Goal: Navigation & Orientation: Find specific page/section

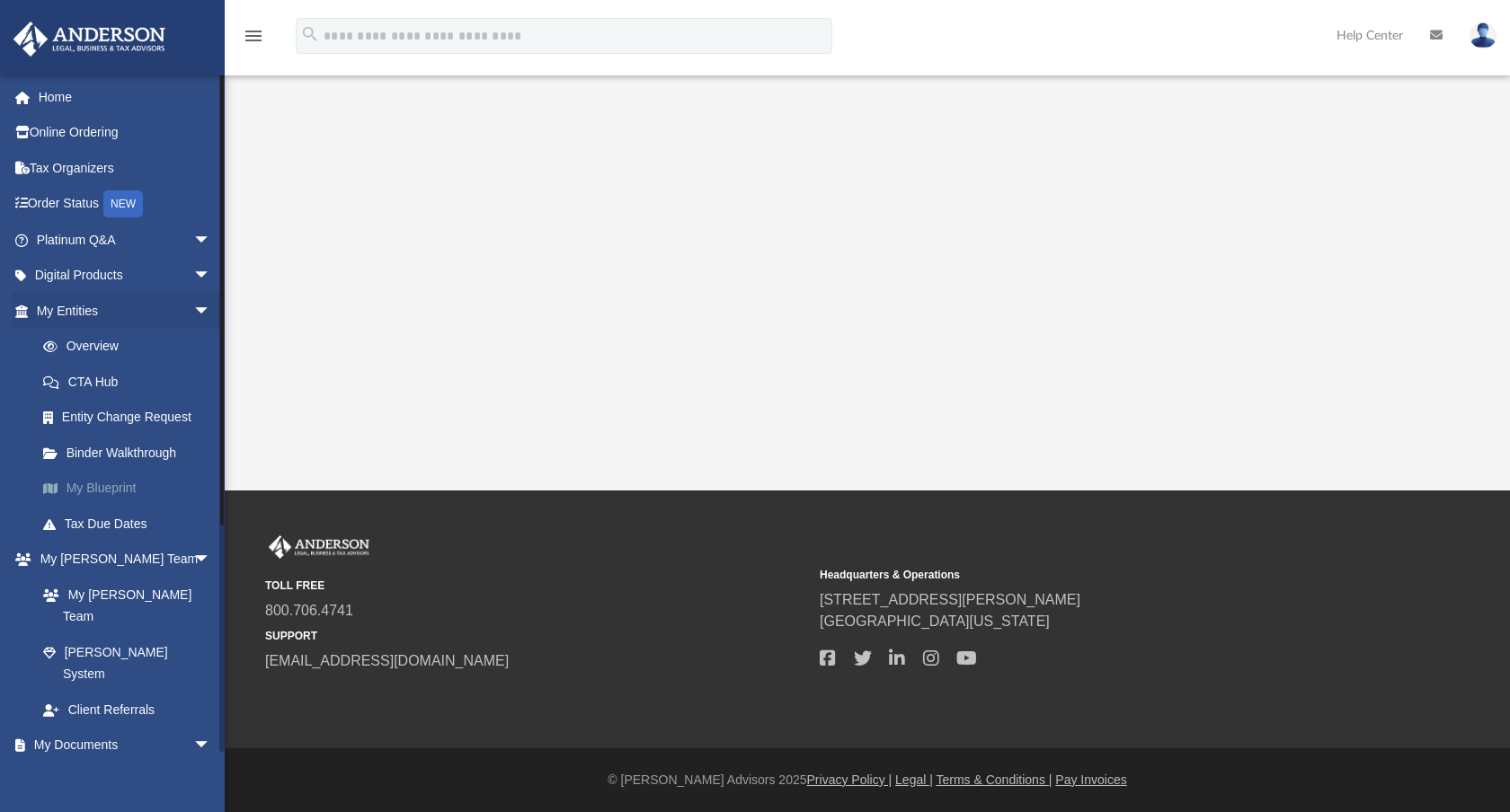
click at [113, 495] on link "My Blueprint" at bounding box center [132, 489] width 213 height 36
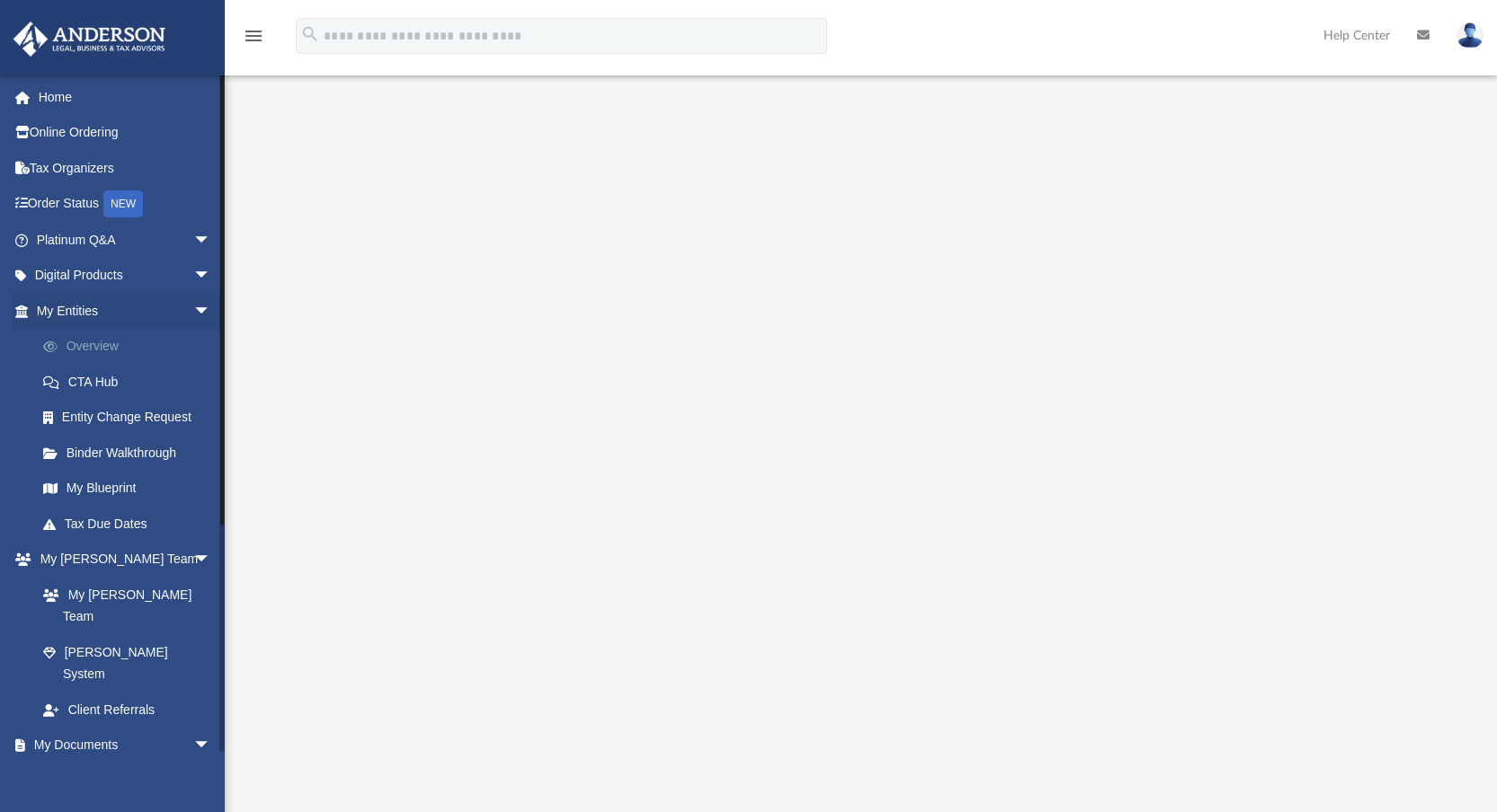
click at [106, 350] on link "Overview" at bounding box center [132, 346] width 213 height 36
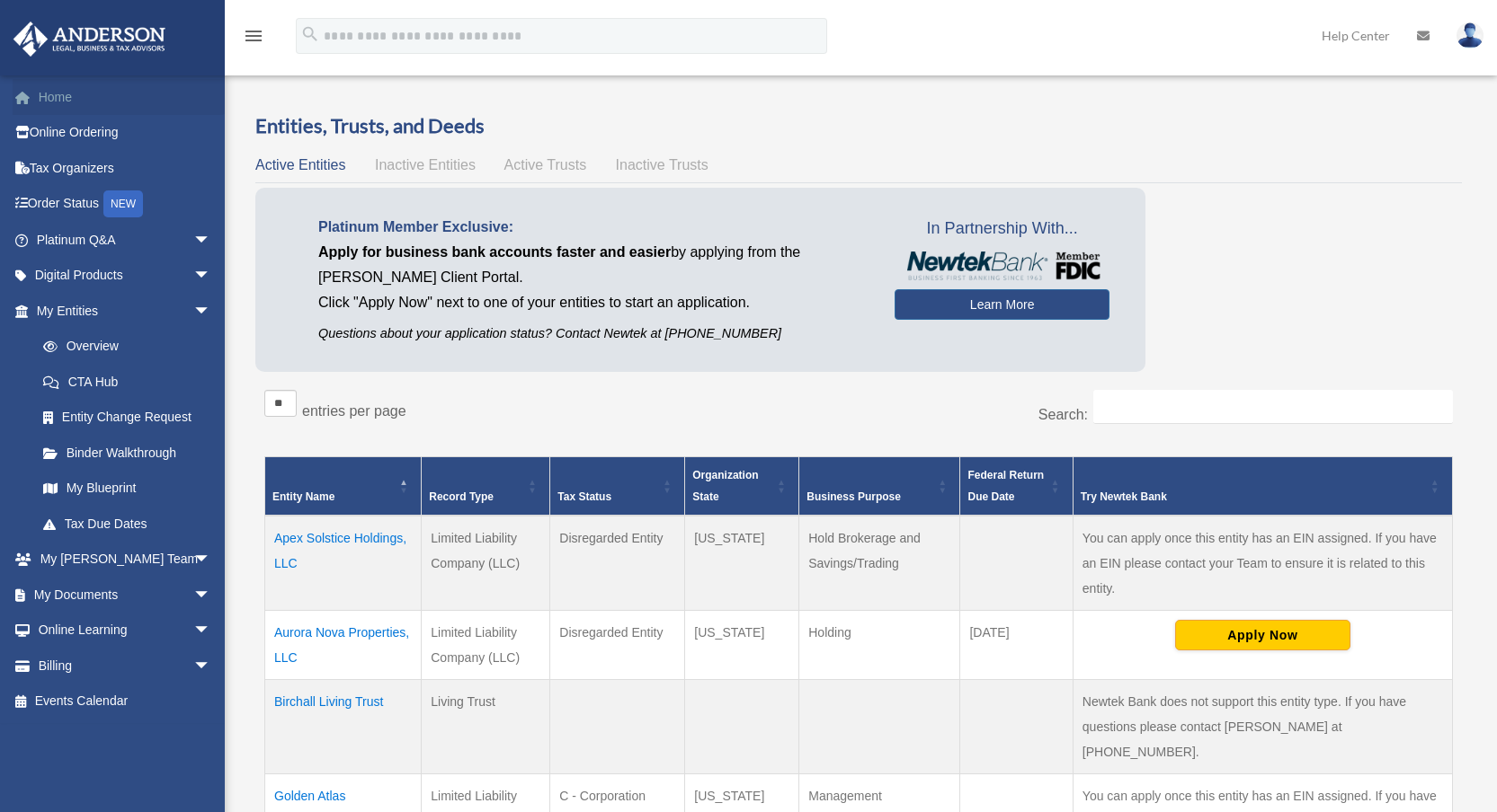
click at [46, 100] on link "Home" at bounding box center [125, 97] width 226 height 36
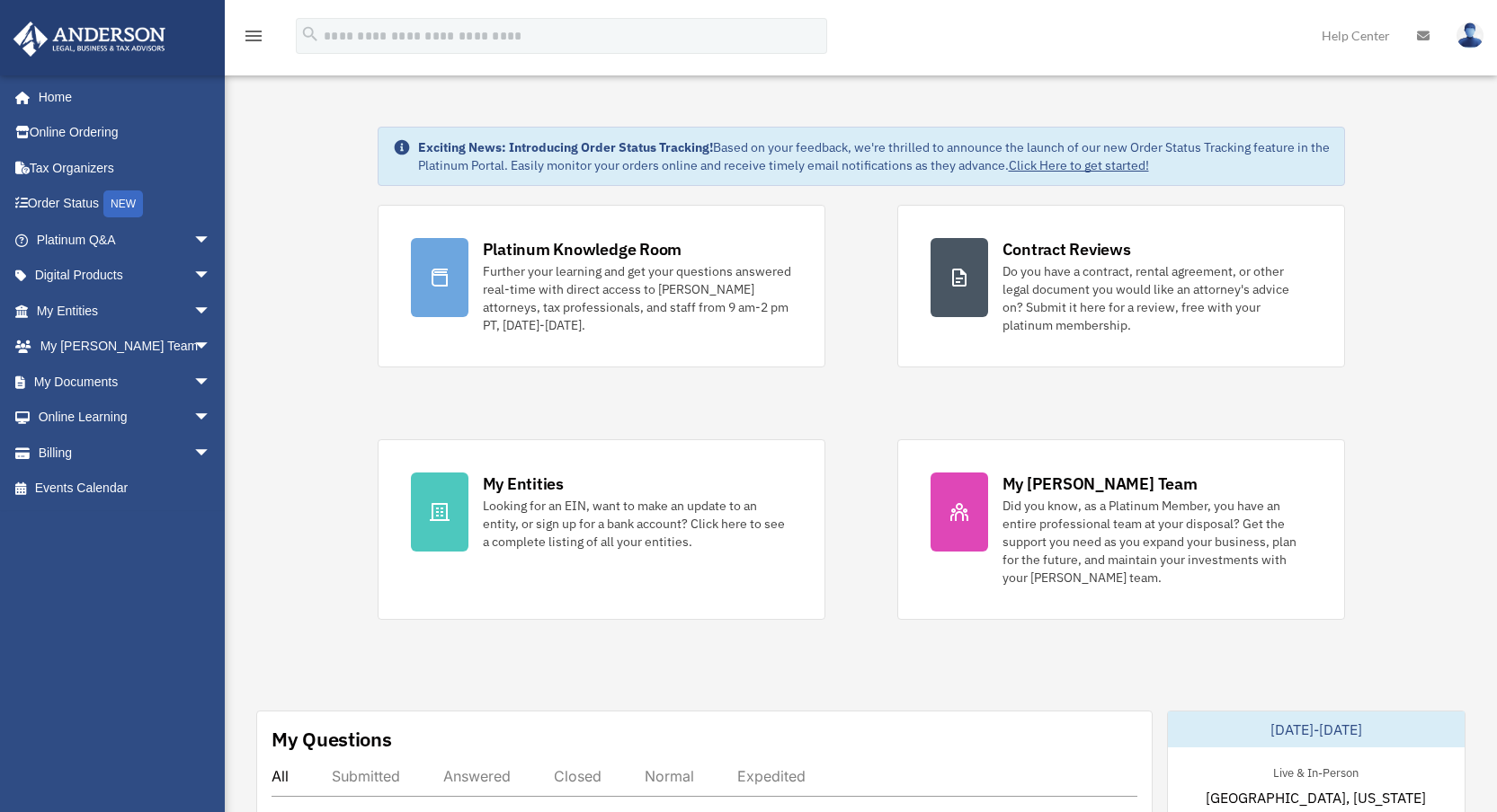
click at [92, 199] on link "Order Status NEW" at bounding box center [125, 205] width 226 height 37
click at [115, 418] on link "Online Learning arrow_drop_down" at bounding box center [125, 417] width 226 height 36
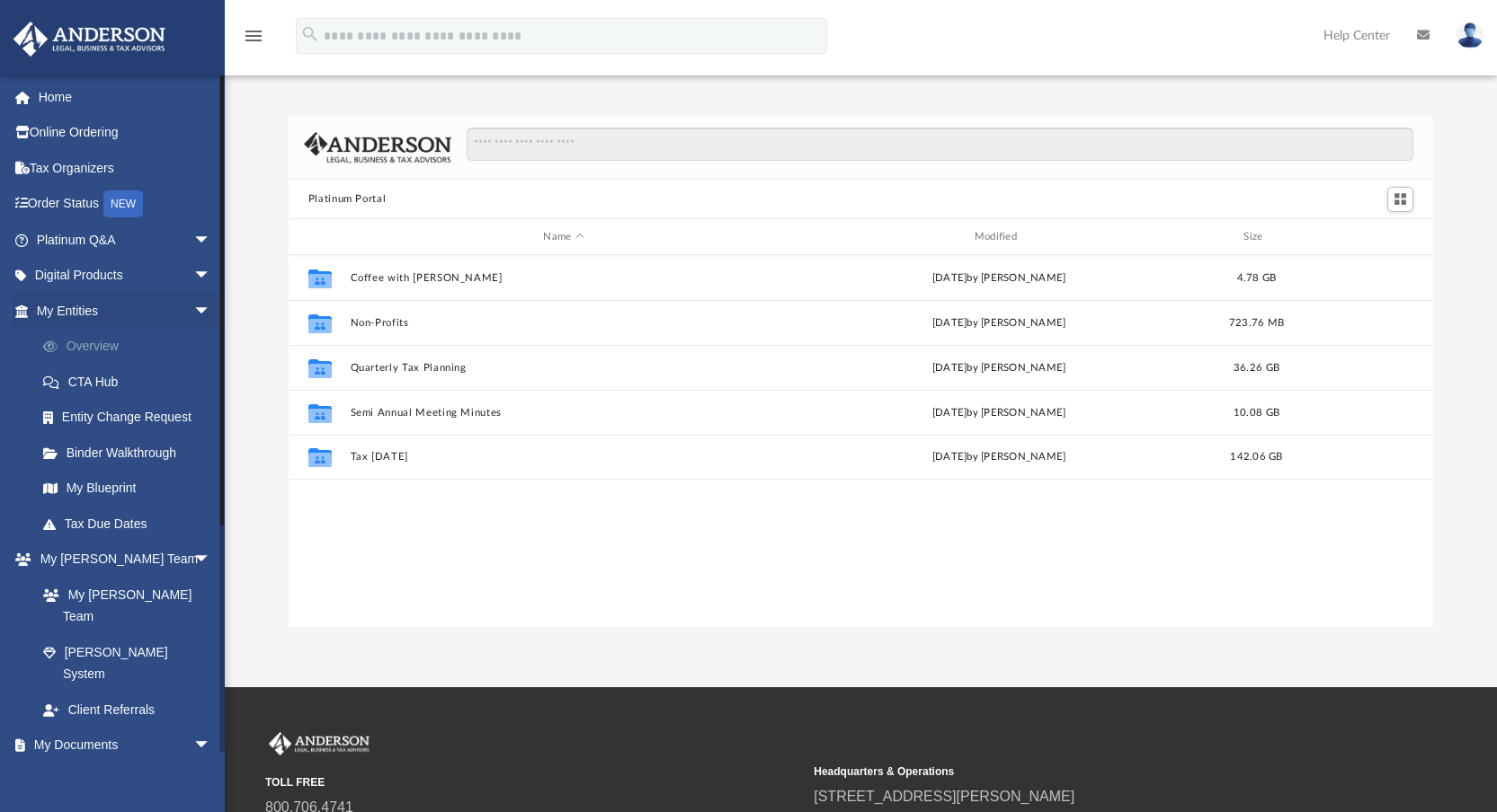
scroll to position [395, 1131]
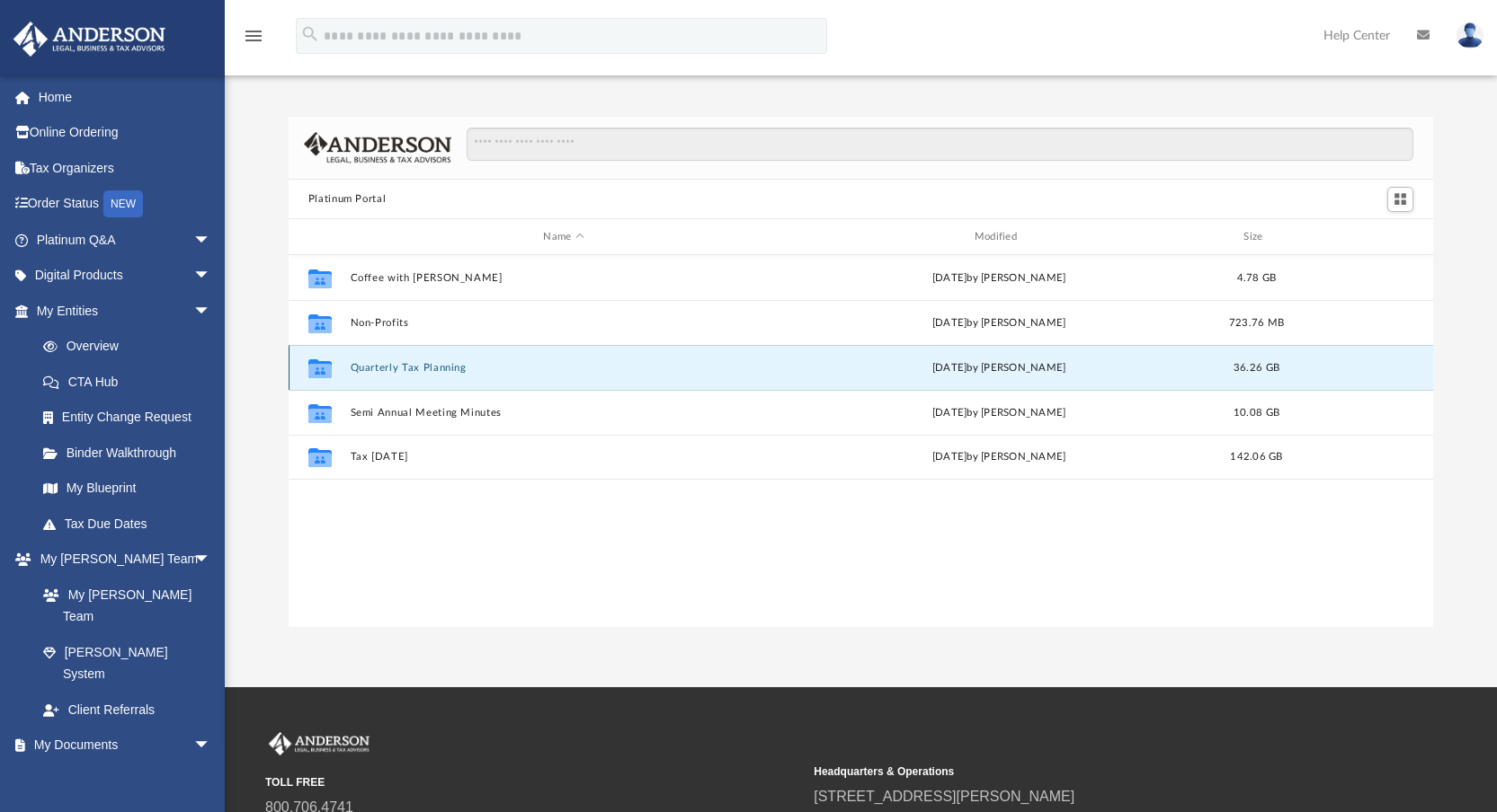
click at [418, 373] on button "Quarterly Tax Planning" at bounding box center [563, 368] width 427 height 12
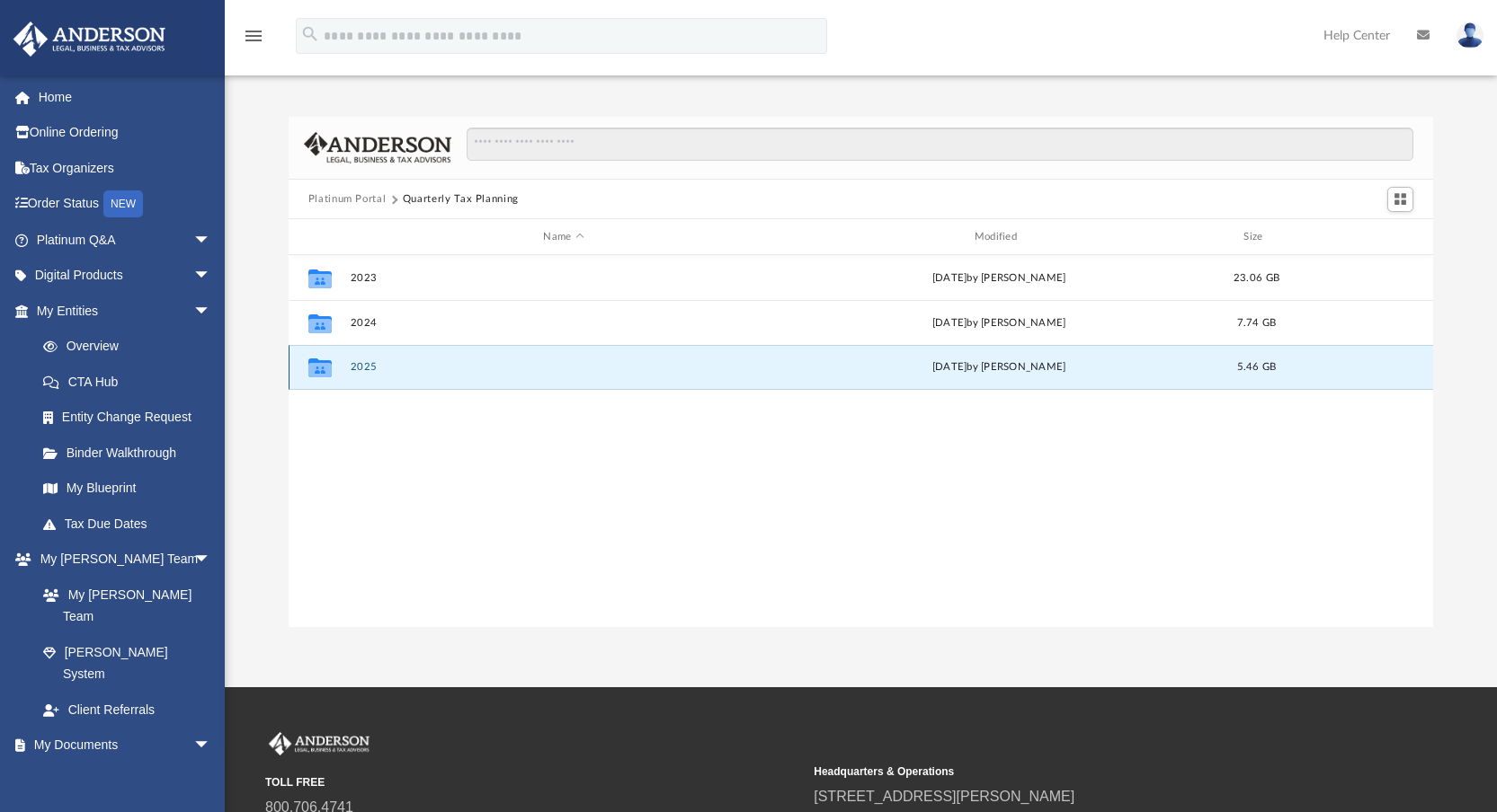
click at [358, 366] on button "2025" at bounding box center [563, 368] width 427 height 12
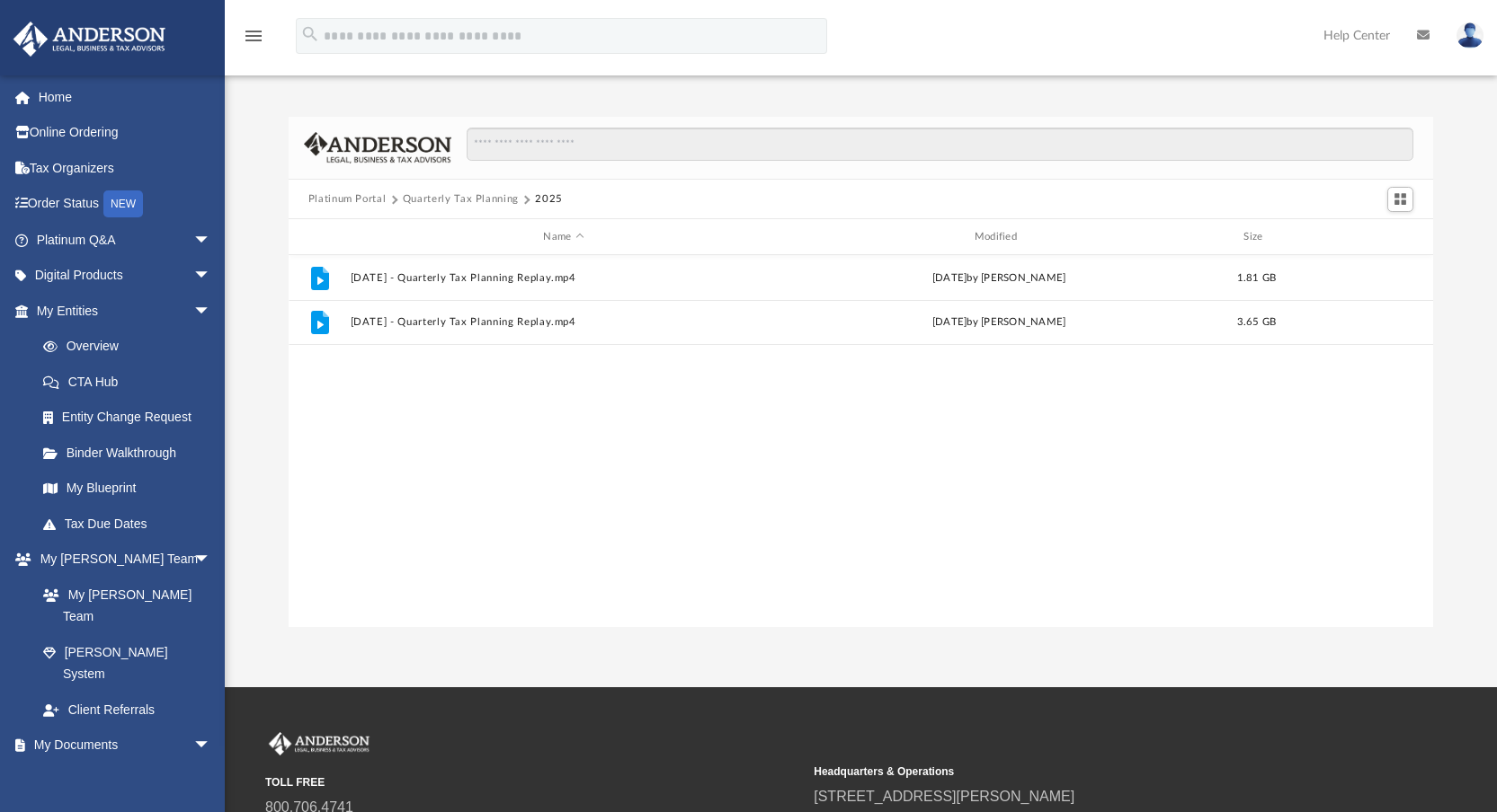
click at [373, 201] on button "Platinum Portal" at bounding box center [347, 200] width 79 height 16
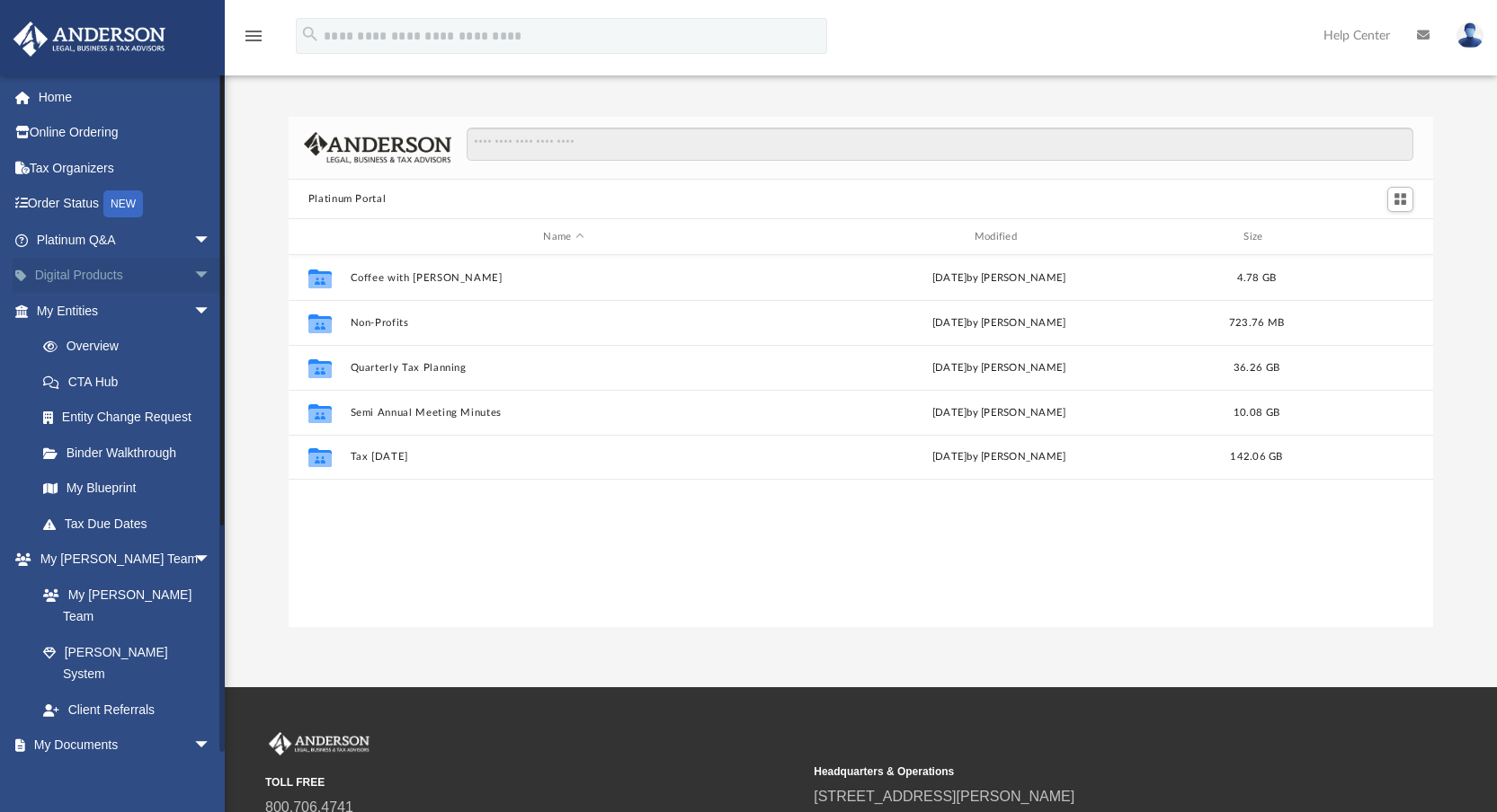
click at [194, 272] on span "arrow_drop_down" at bounding box center [211, 276] width 36 height 37
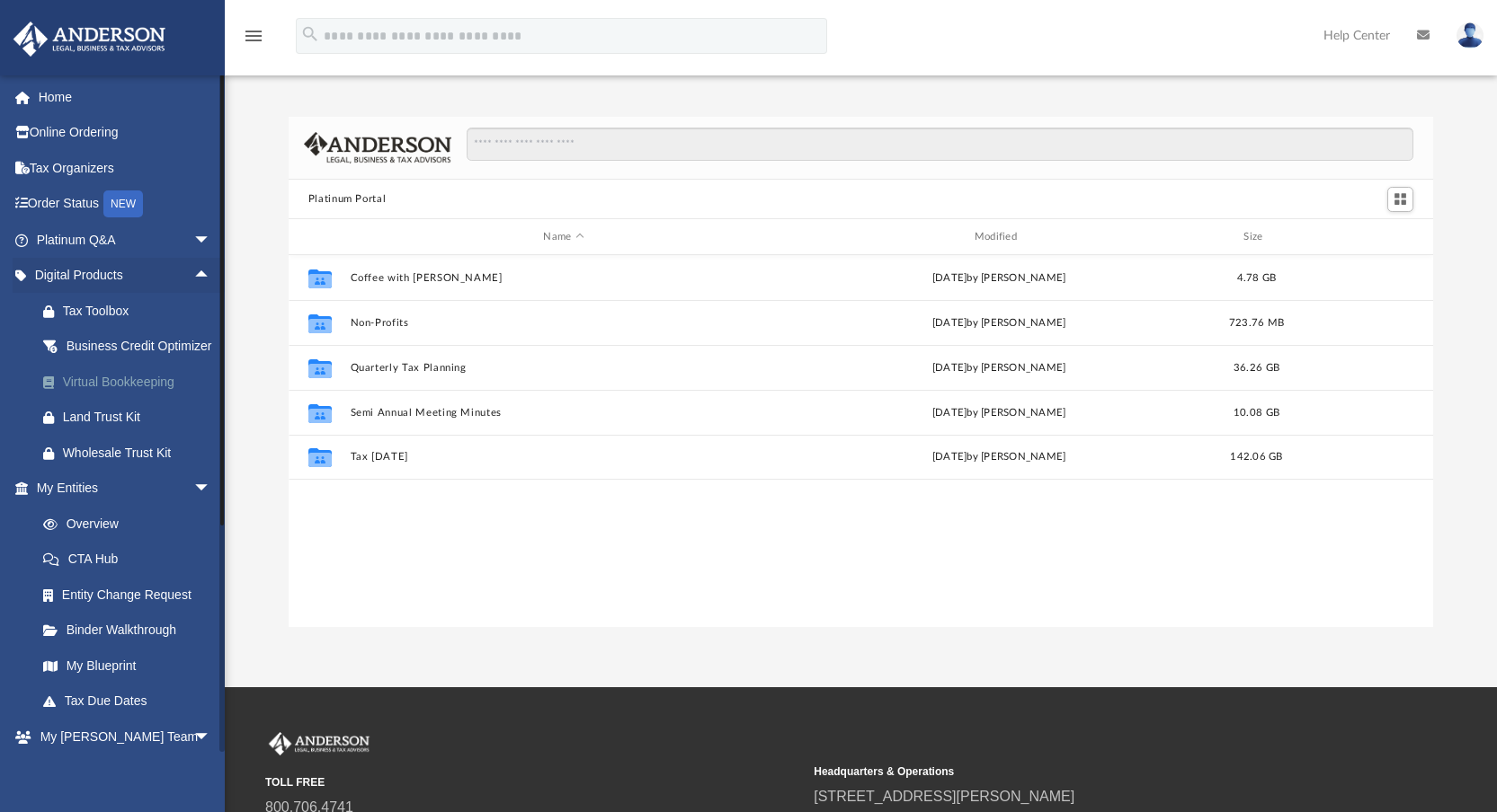
click at [164, 394] on div "Virtual Bookkeeping" at bounding box center [139, 382] width 153 height 23
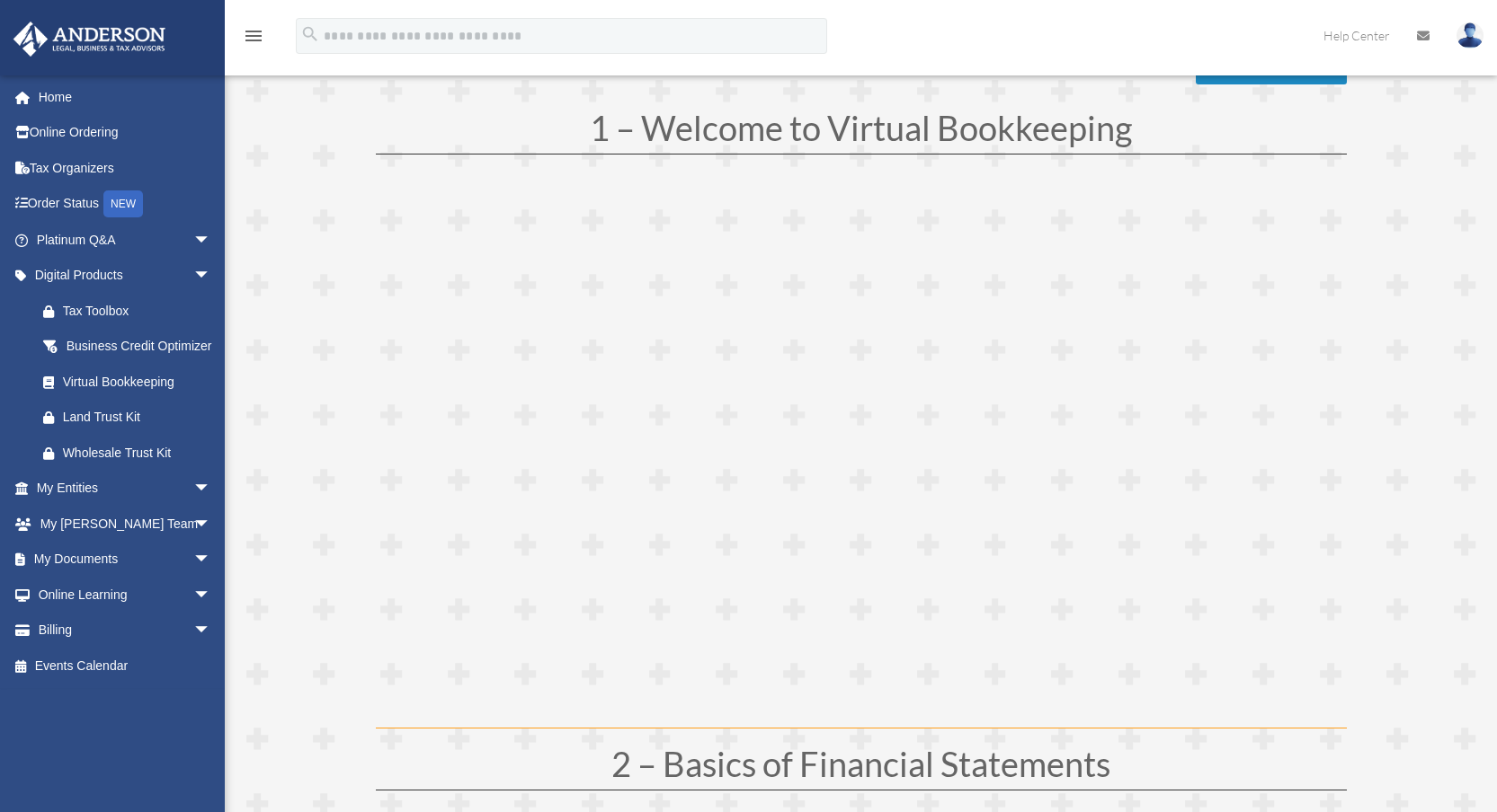
scroll to position [222, 0]
